Goal: Find specific page/section: Find specific page/section

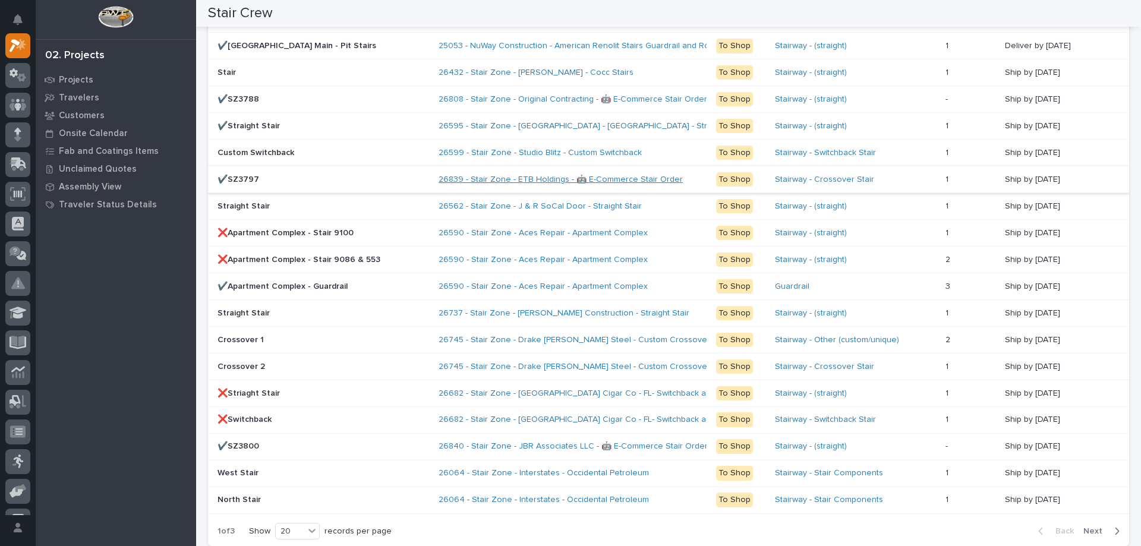
scroll to position [951, 0]
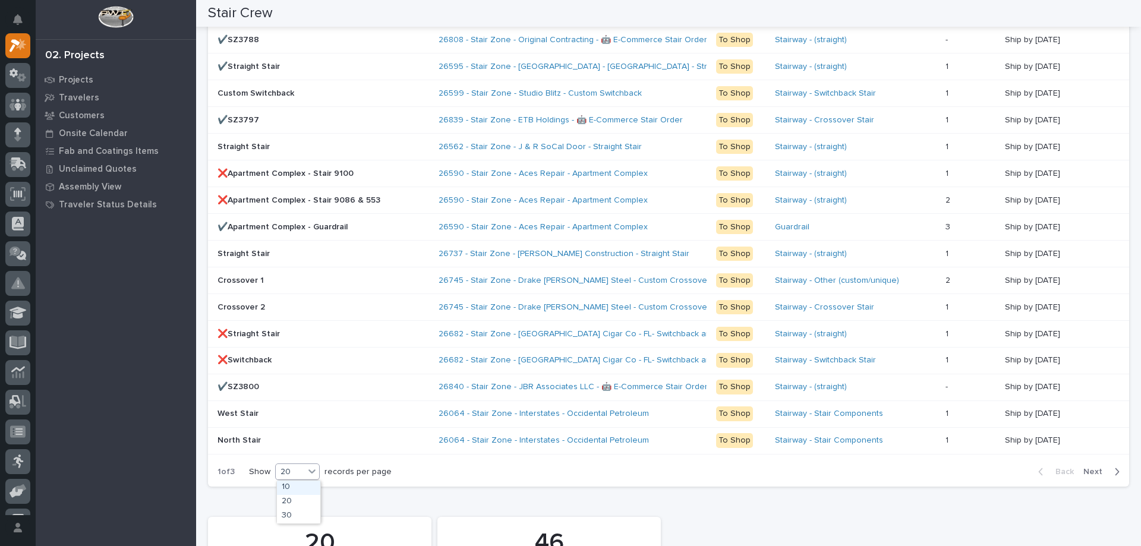
click at [307, 474] on icon at bounding box center [312, 471] width 12 height 12
click at [298, 514] on div "30" at bounding box center [298, 516] width 43 height 14
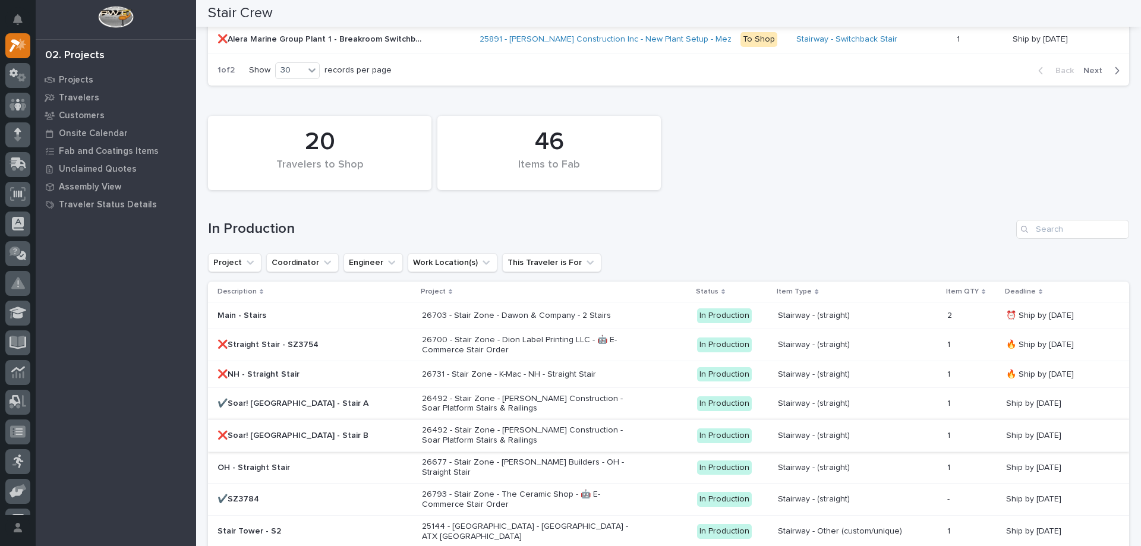
scroll to position [1381, 0]
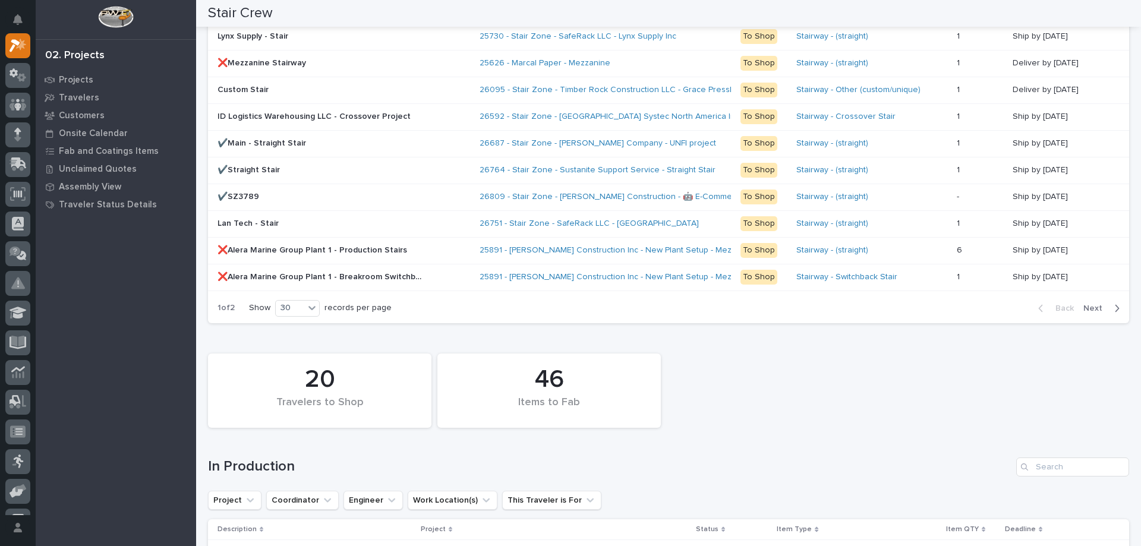
click at [1088, 307] on span "Next" at bounding box center [1096, 308] width 26 height 11
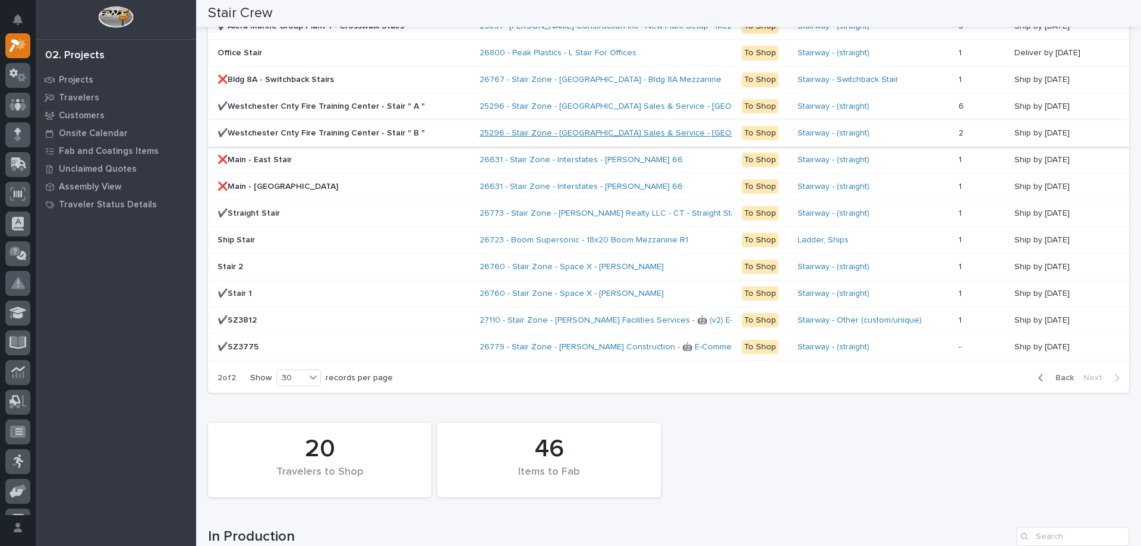
scroll to position [798, 0]
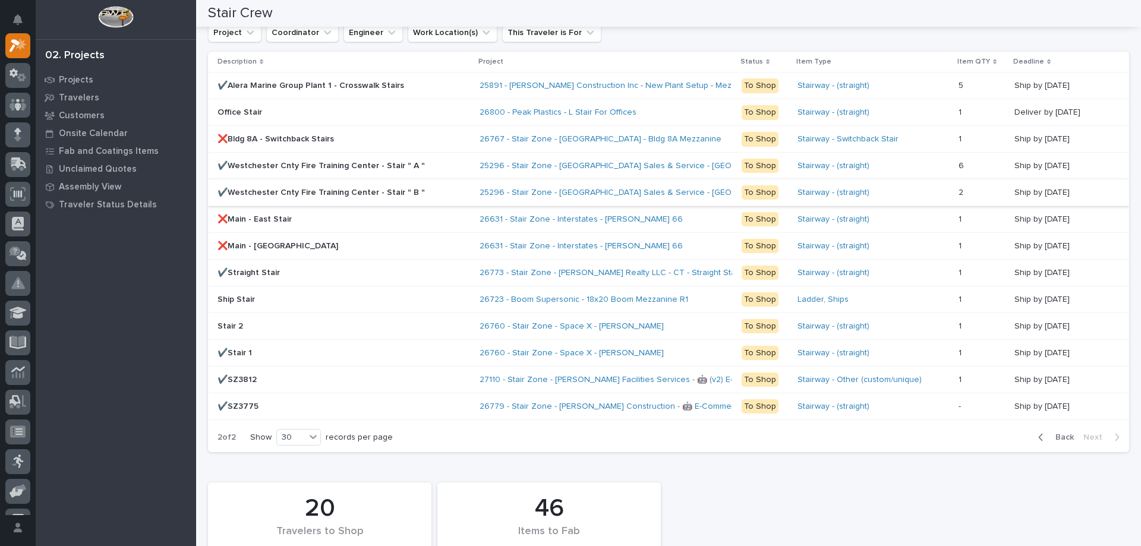
click at [1053, 441] on span "Back" at bounding box center [1061, 437] width 26 height 11
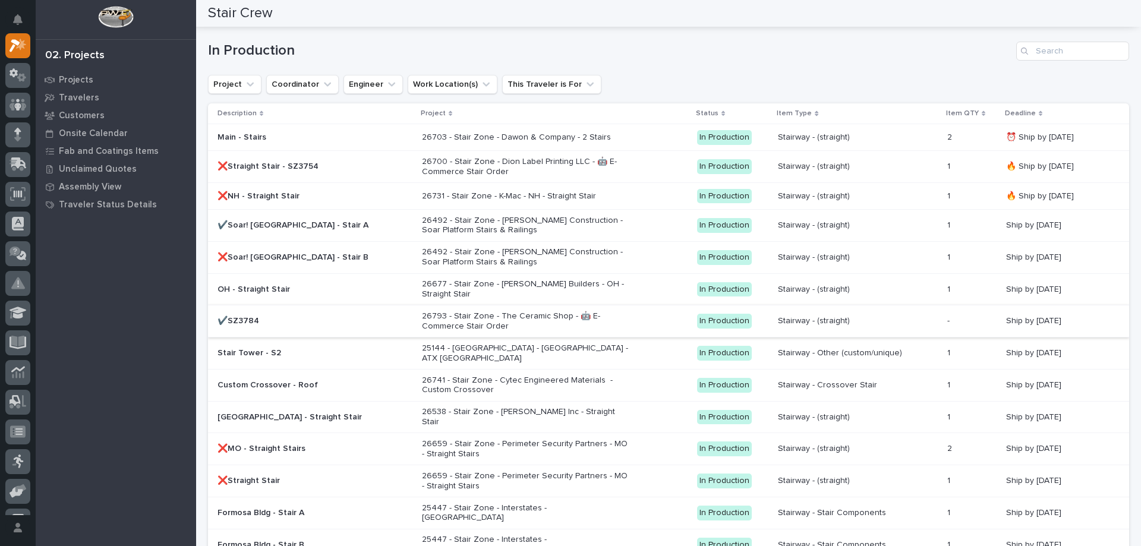
scroll to position [1441, 0]
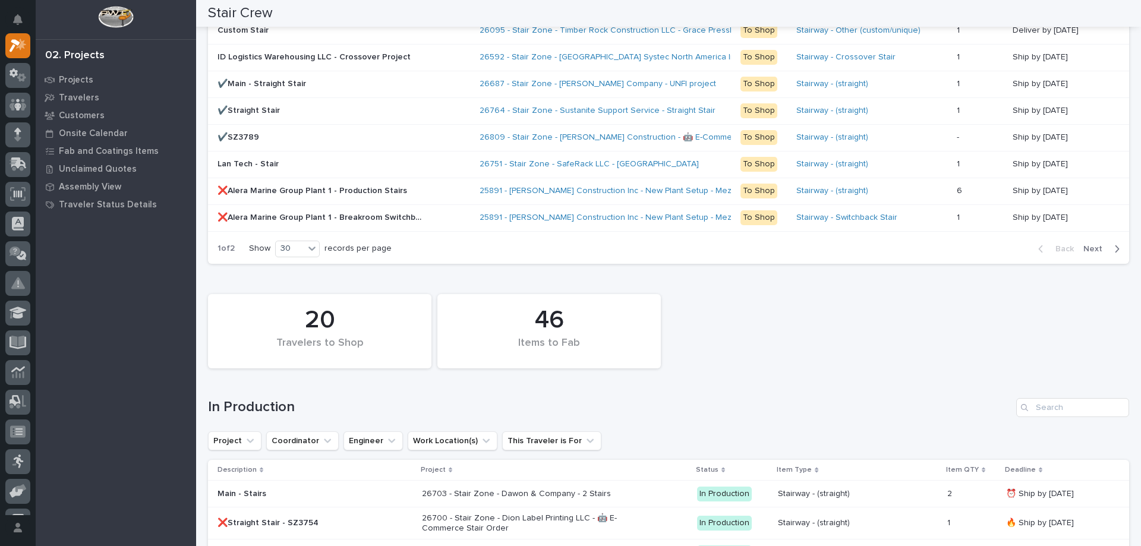
click at [1085, 252] on span "Next" at bounding box center [1096, 249] width 26 height 11
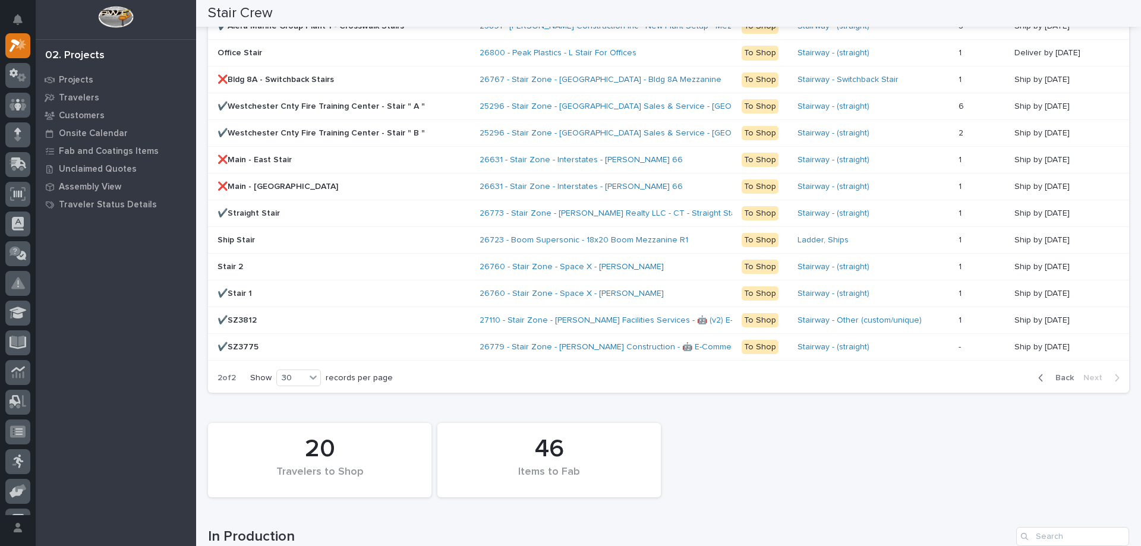
scroll to position [798, 0]
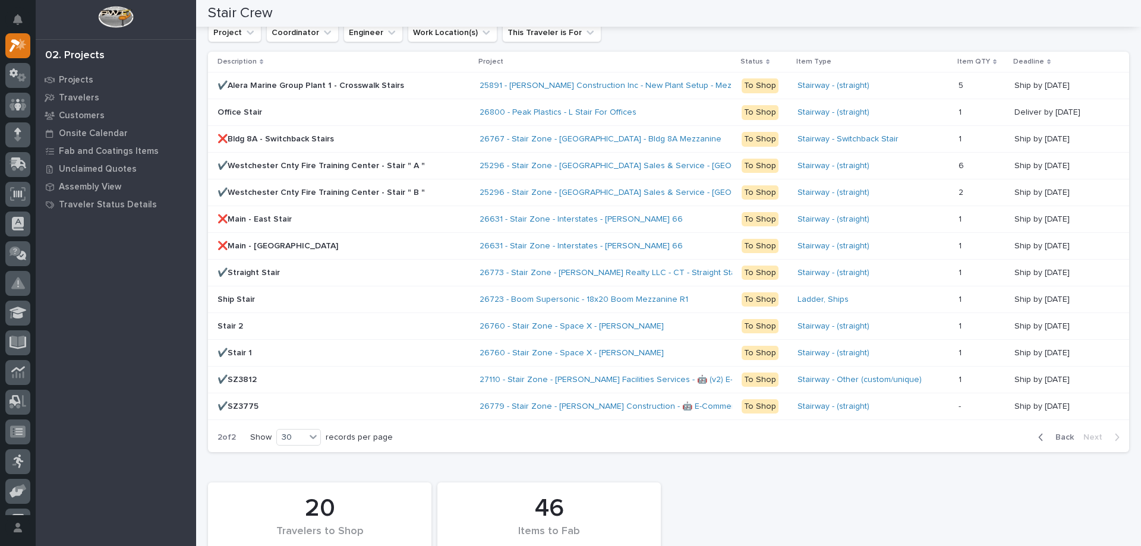
click at [1056, 437] on span "Back" at bounding box center [1061, 437] width 26 height 11
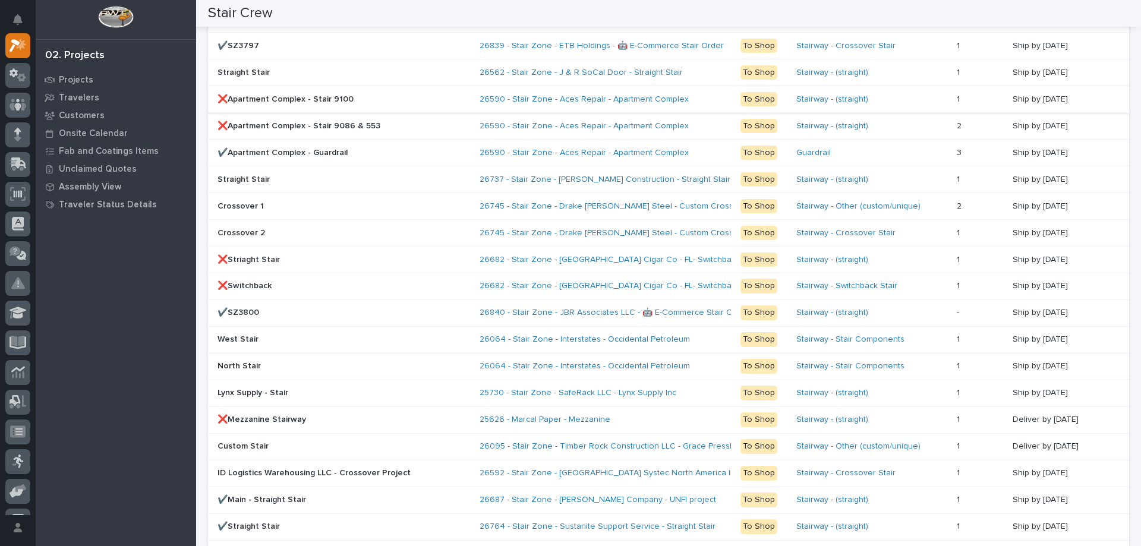
scroll to position [1084, 0]
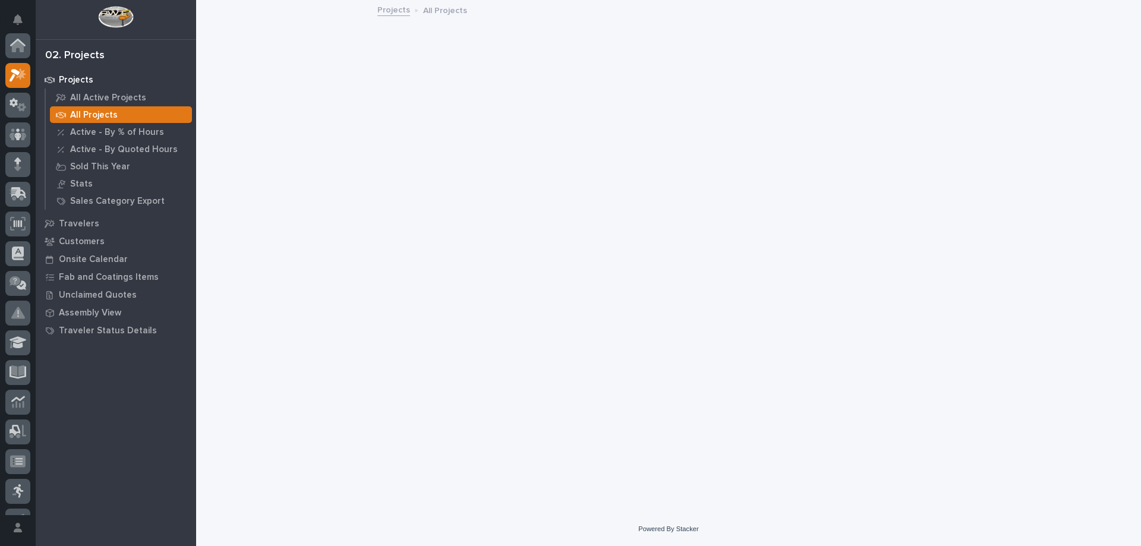
scroll to position [30, 0]
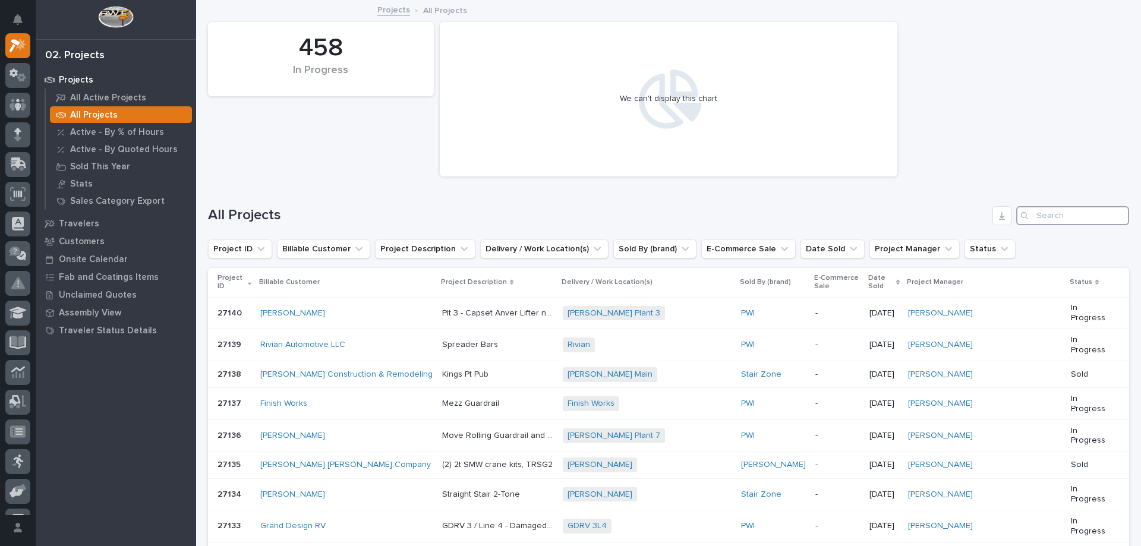
click at [1038, 222] on input "Search" at bounding box center [1072, 215] width 113 height 19
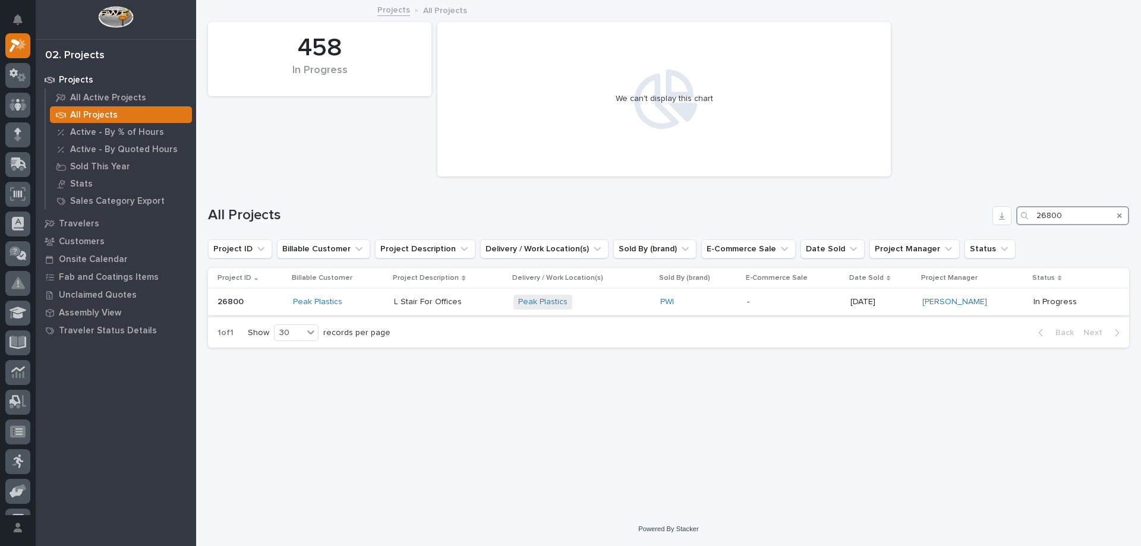
type input "26800"
click at [586, 304] on div "Peak Plastics + 0" at bounding box center [581, 302] width 137 height 15
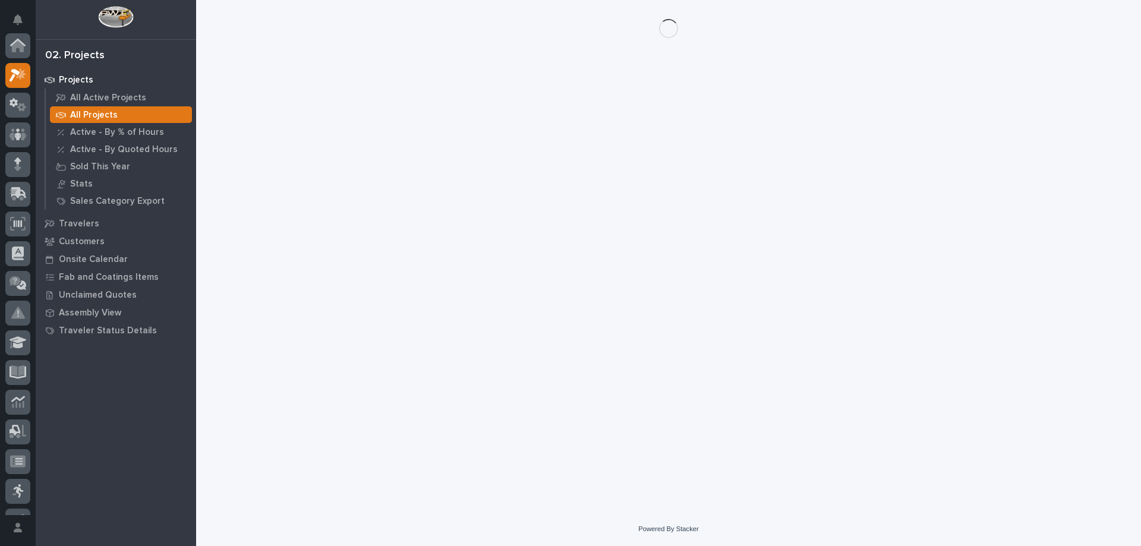
scroll to position [30, 0]
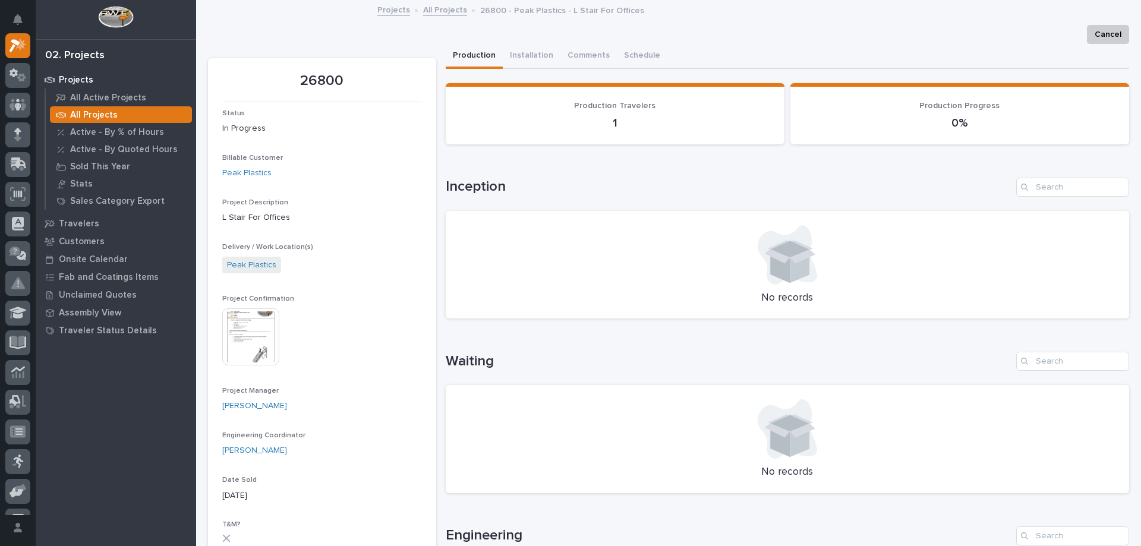
click at [258, 342] on img at bounding box center [250, 336] width 57 height 57
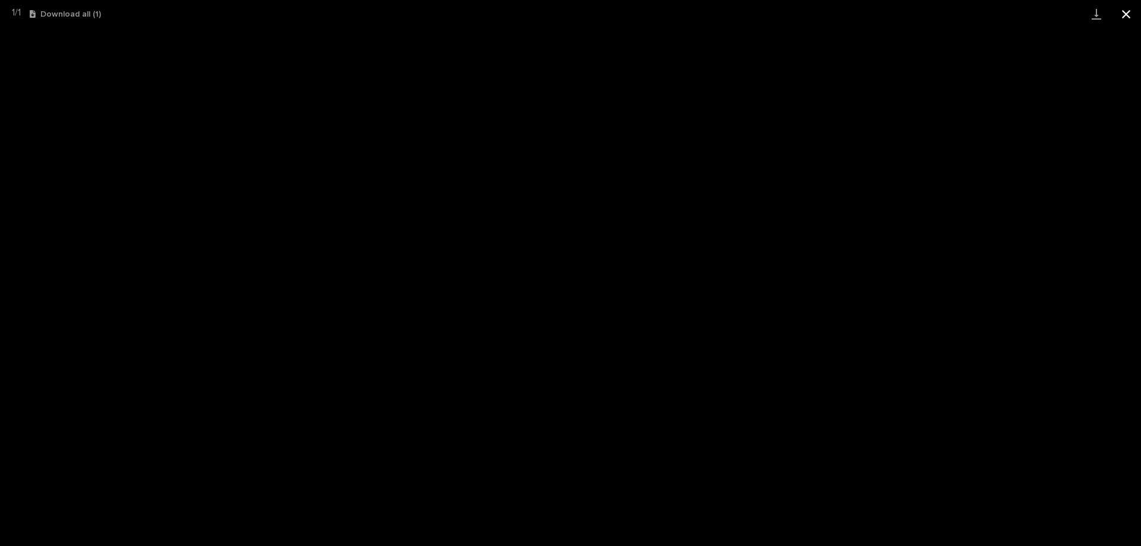
click at [1125, 17] on button "Close gallery" at bounding box center [1126, 14] width 30 height 28
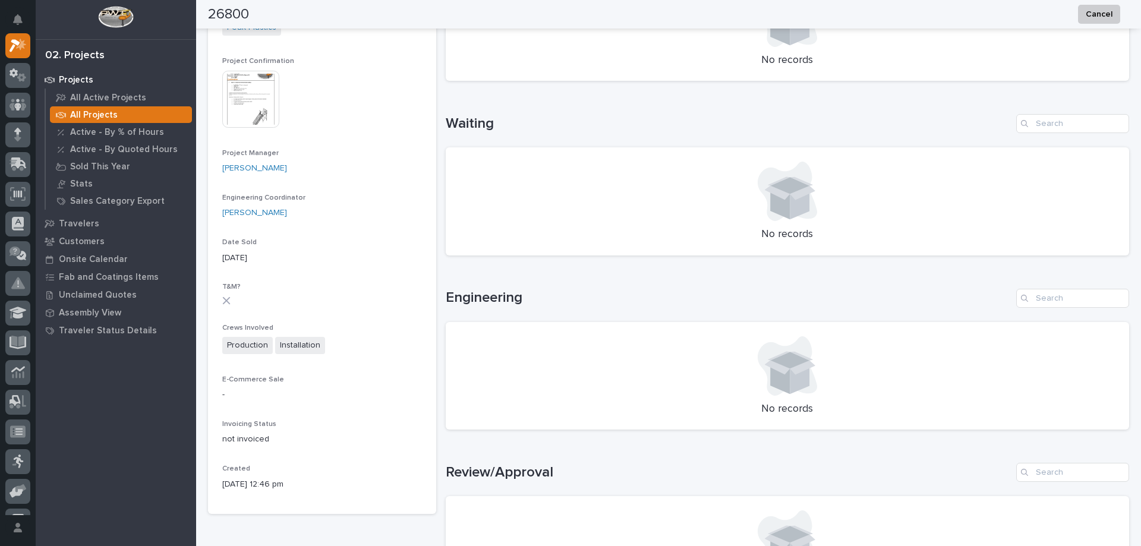
scroll to position [0, 0]
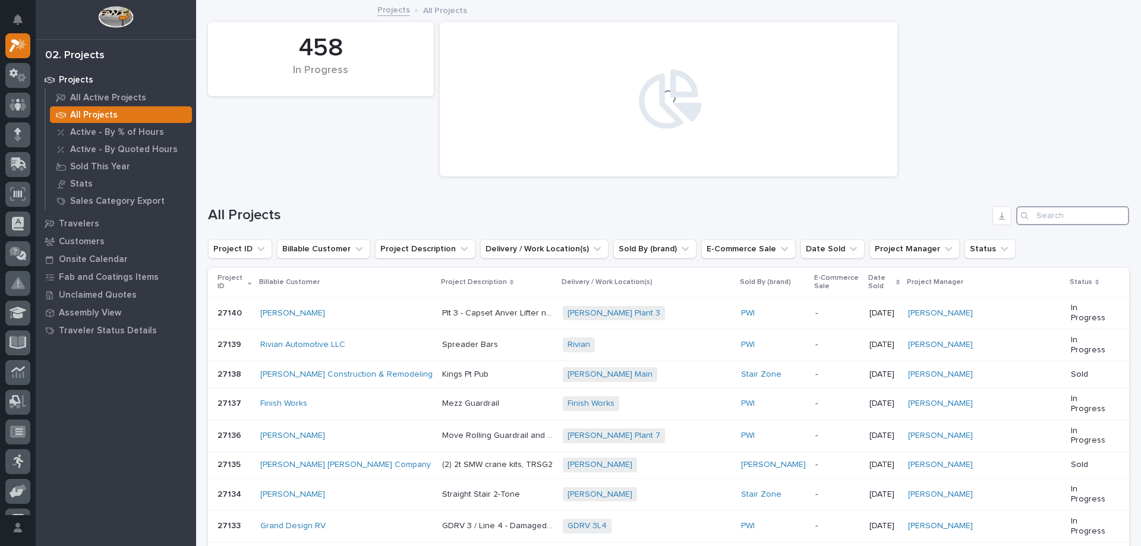
click at [1040, 215] on input "Search" at bounding box center [1072, 215] width 113 height 19
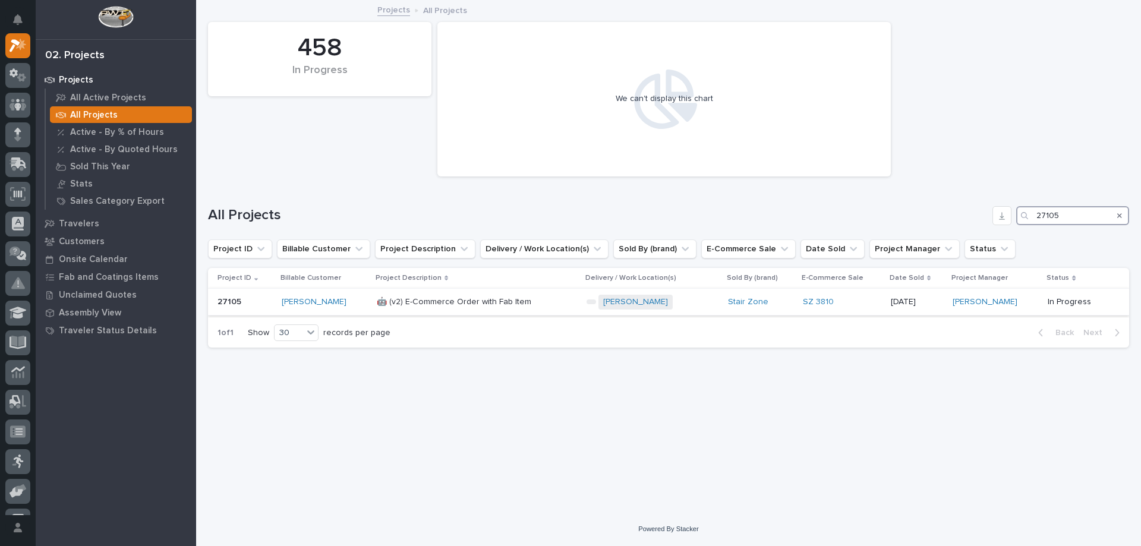
type input "27105"
click at [558, 301] on p at bounding box center [477, 302] width 200 height 10
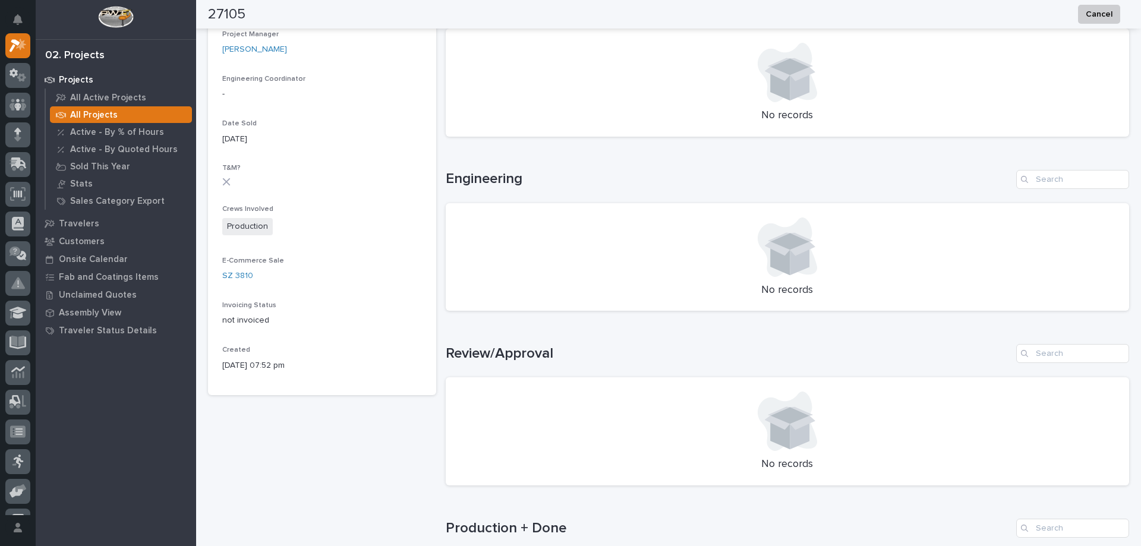
scroll to position [653, 0]
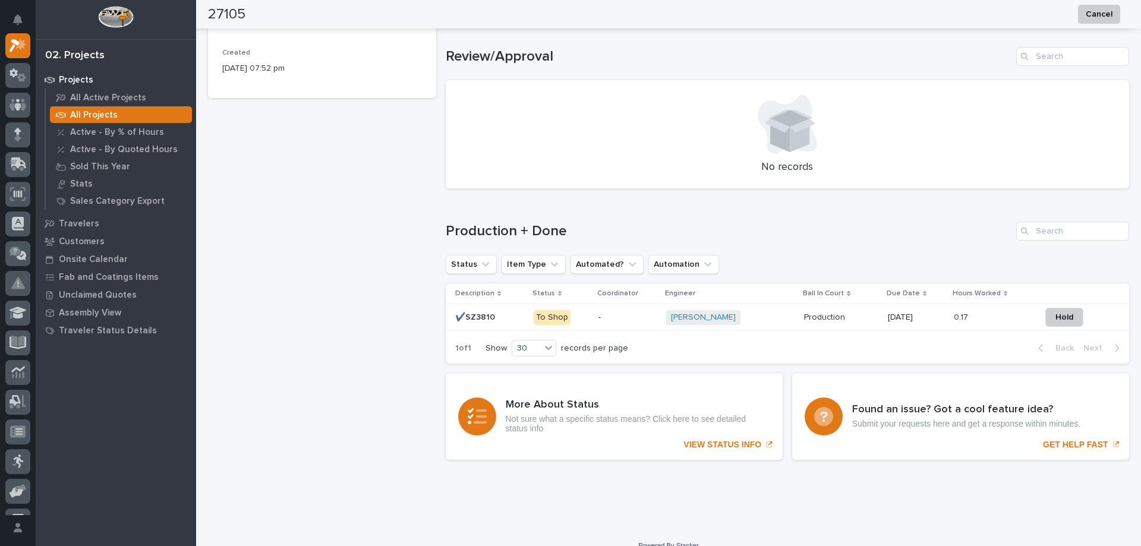
click at [756, 314] on div "Michelle Moore + 0" at bounding box center [730, 317] width 129 height 15
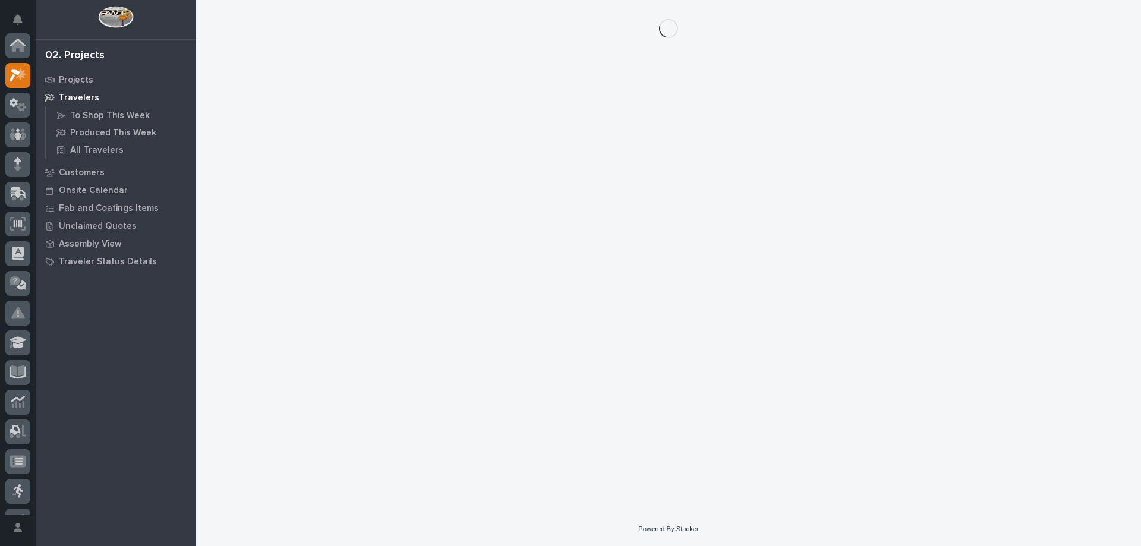
scroll to position [30, 0]
